Goal: Transaction & Acquisition: Download file/media

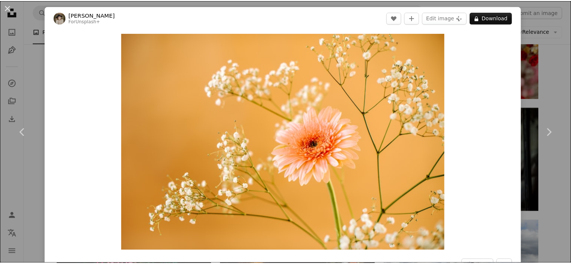
scroll to position [3116, 0]
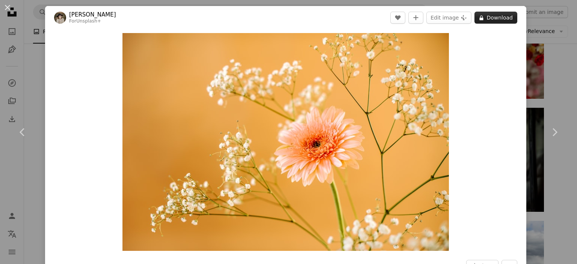
click at [480, 18] on icon "A lock" at bounding box center [481, 18] width 6 height 6
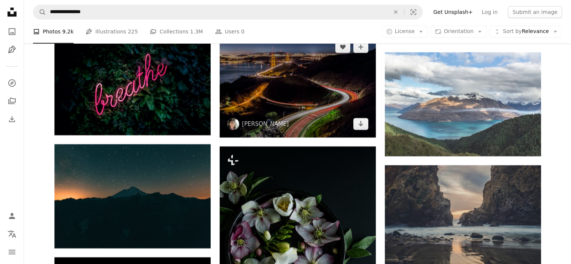
scroll to position [3267, 0]
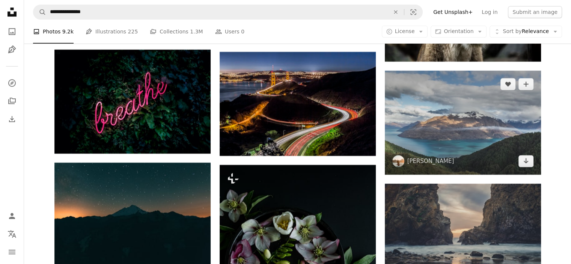
click at [431, 139] on img at bounding box center [463, 123] width 156 height 104
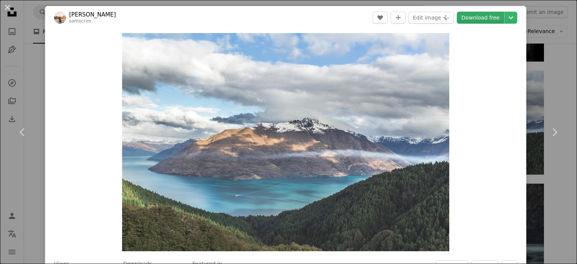
click at [478, 20] on link "Download free" at bounding box center [480, 18] width 47 height 12
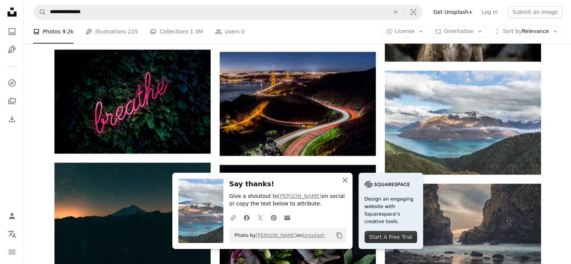
click at [345, 181] on icon "An X shape" at bounding box center [345, 180] width 9 height 9
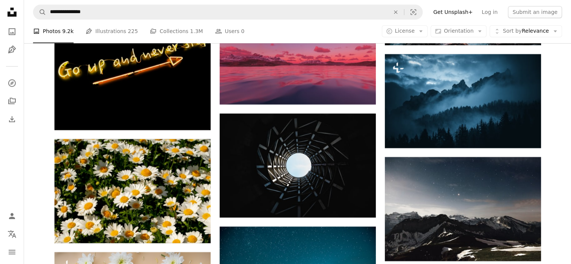
scroll to position [3717, 0]
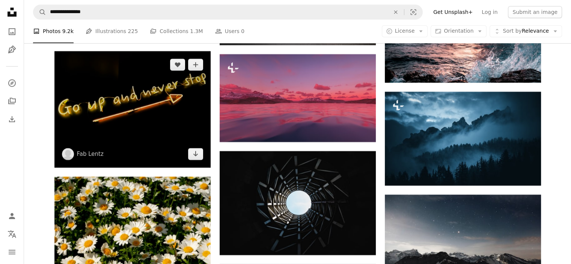
click at [143, 127] on img at bounding box center [132, 109] width 156 height 116
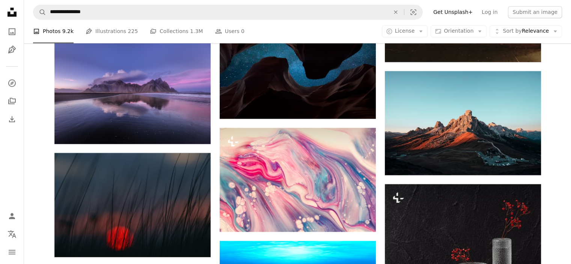
scroll to position [4093, 0]
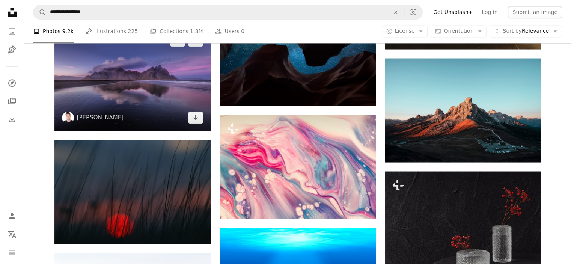
click at [173, 107] on img at bounding box center [132, 79] width 156 height 104
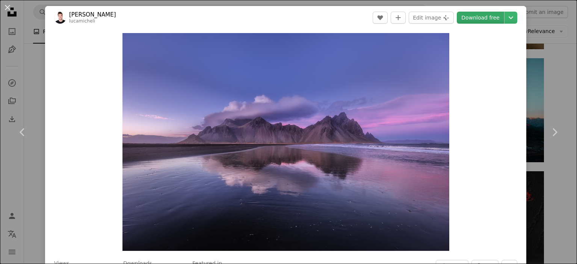
click at [471, 18] on link "Download free" at bounding box center [480, 18] width 47 height 12
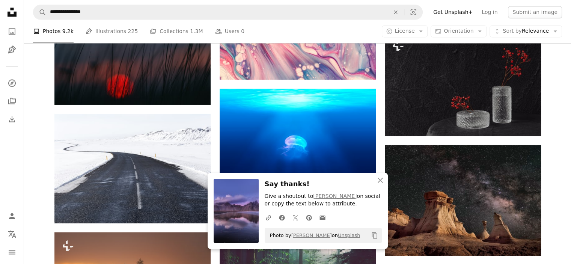
scroll to position [4243, 0]
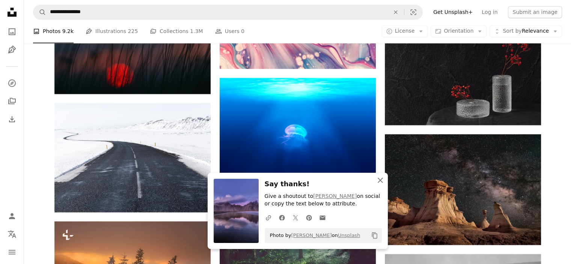
click at [380, 181] on icon "button" at bounding box center [380, 180] width 5 height 5
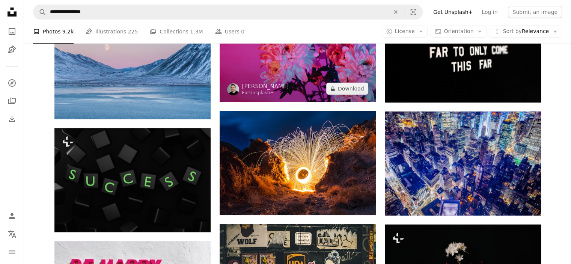
scroll to position [5670, 0]
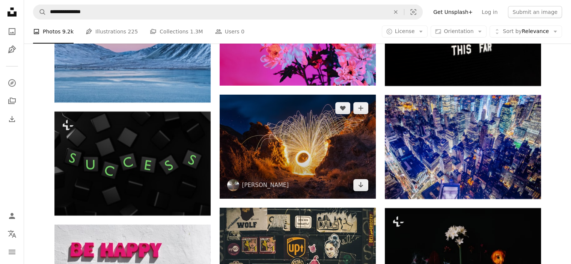
click at [320, 180] on img at bounding box center [298, 147] width 156 height 104
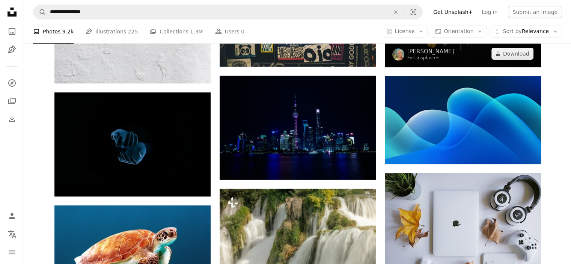
scroll to position [5932, 0]
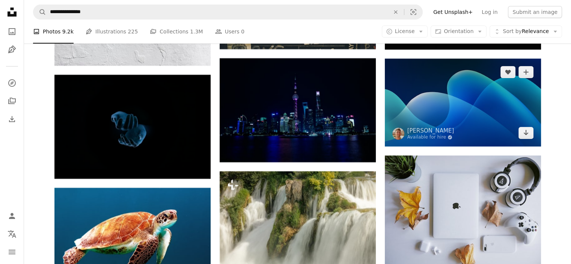
click at [440, 115] on img at bounding box center [463, 103] width 156 height 88
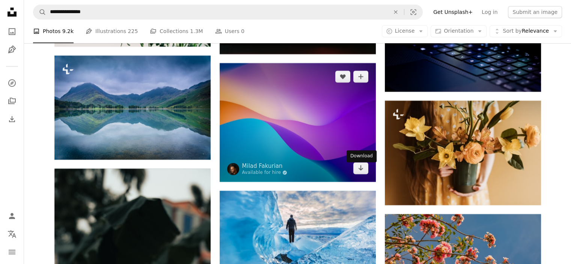
scroll to position [9086, 0]
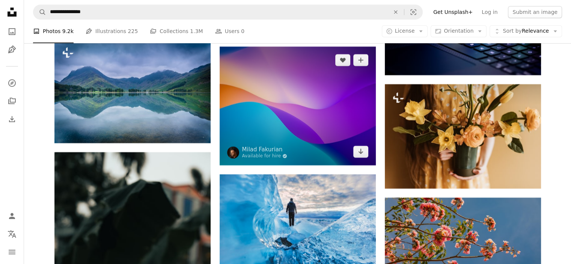
click at [319, 146] on img at bounding box center [298, 106] width 156 height 119
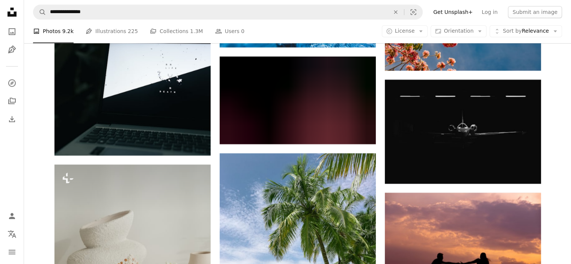
scroll to position [9312, 0]
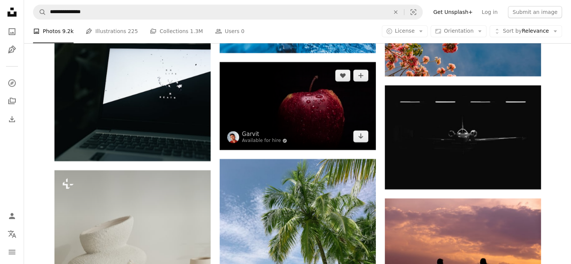
click at [329, 126] on img at bounding box center [298, 106] width 156 height 88
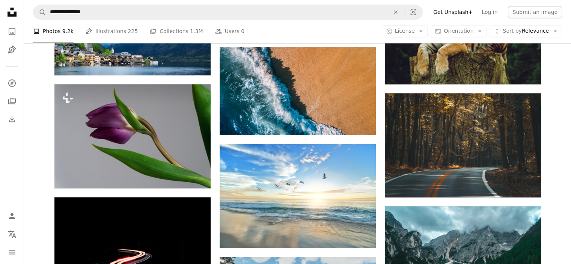
scroll to position [12616, 0]
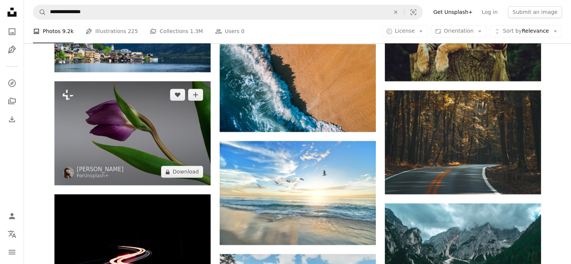
click at [165, 164] on img at bounding box center [132, 133] width 156 height 104
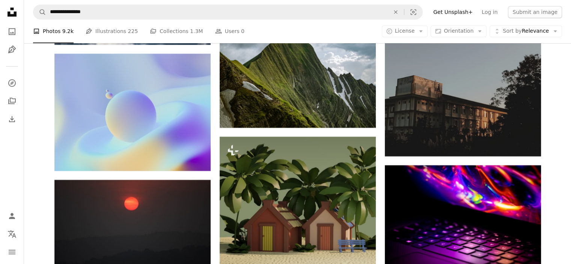
scroll to position [17722, 0]
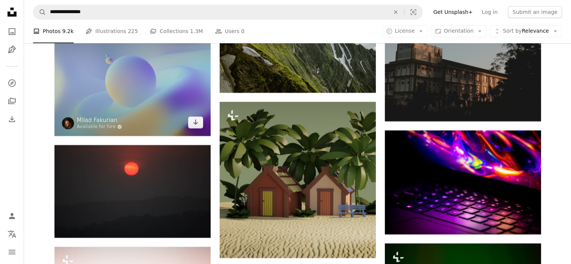
click at [160, 122] on img at bounding box center [132, 77] width 156 height 117
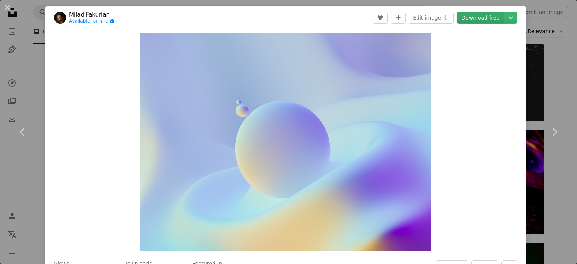
click at [484, 20] on link "Download free" at bounding box center [480, 18] width 47 height 12
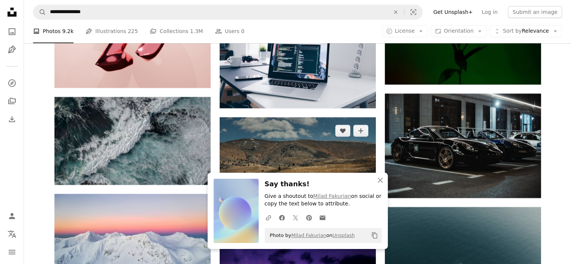
scroll to position [18060, 0]
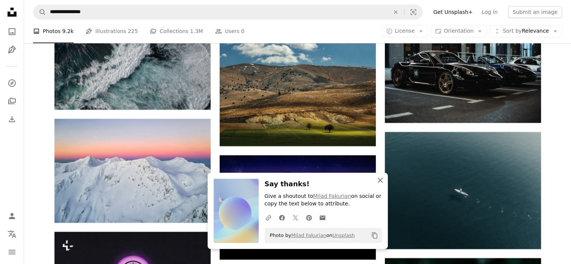
click at [382, 181] on icon "An X shape" at bounding box center [380, 180] width 9 height 9
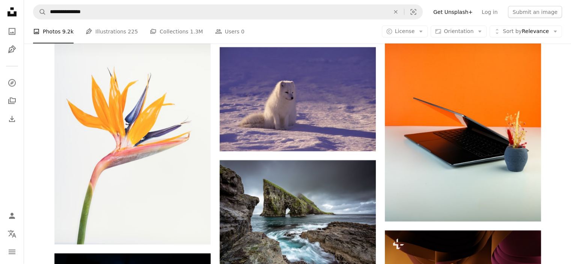
scroll to position [19026, 0]
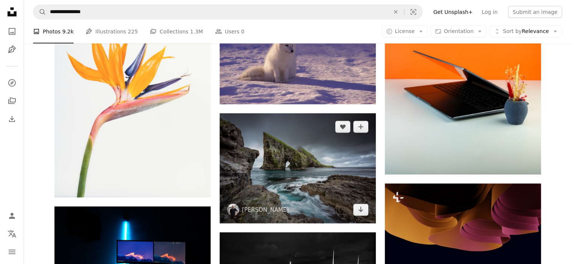
click at [260, 196] on img at bounding box center [298, 168] width 156 height 110
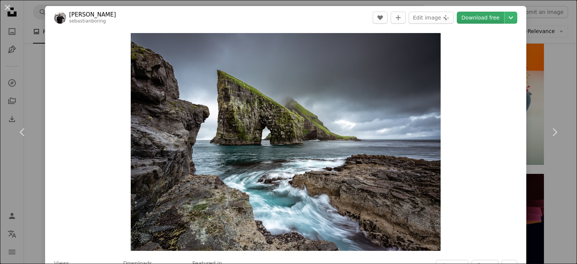
click at [473, 20] on link "Download free" at bounding box center [480, 18] width 47 height 12
